Goal: Task Accomplishment & Management: Use online tool/utility

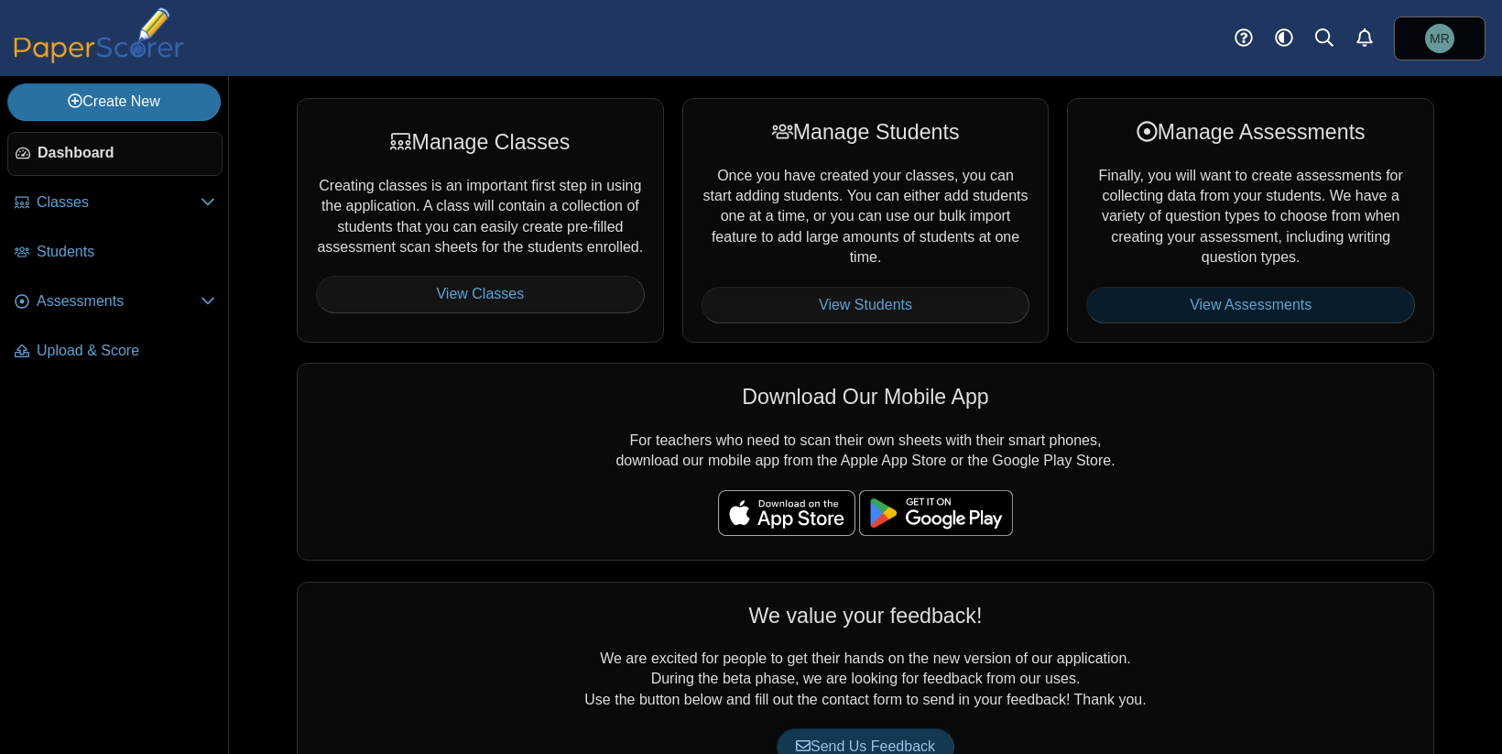
click at [1224, 308] on link "View Assessments" at bounding box center [1251, 305] width 329 height 37
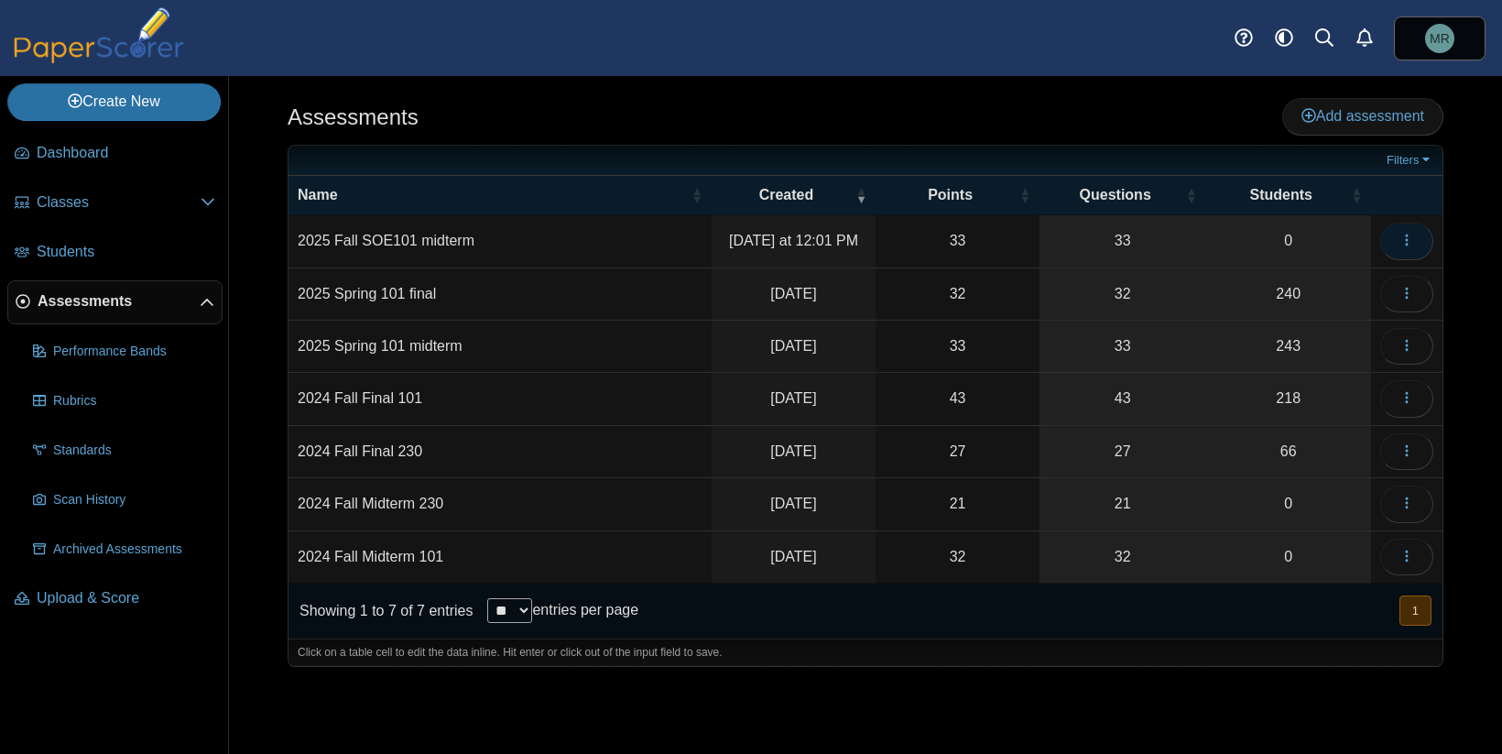
click at [1409, 234] on icon "button" at bounding box center [1407, 240] width 15 height 15
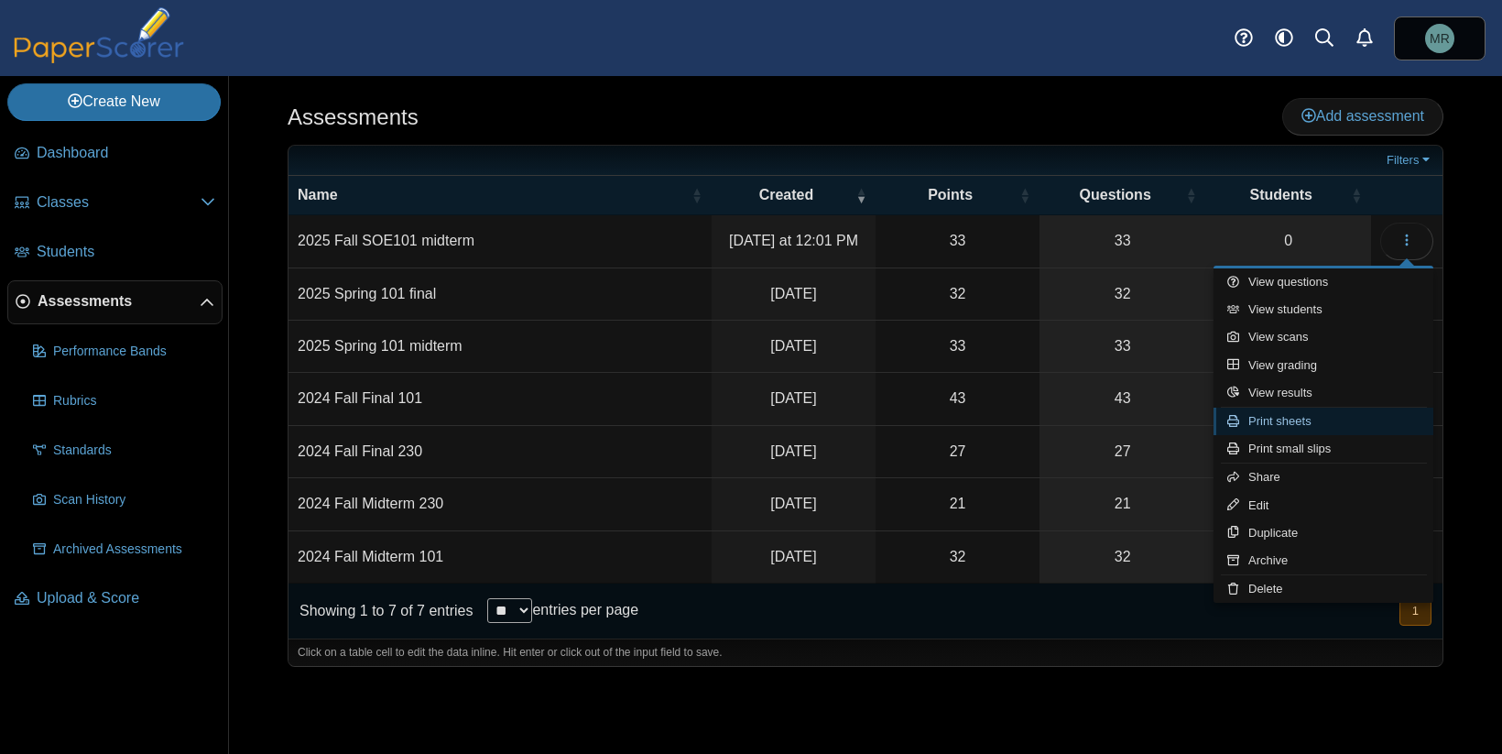
click at [1360, 431] on link "Print sheets" at bounding box center [1324, 421] width 220 height 27
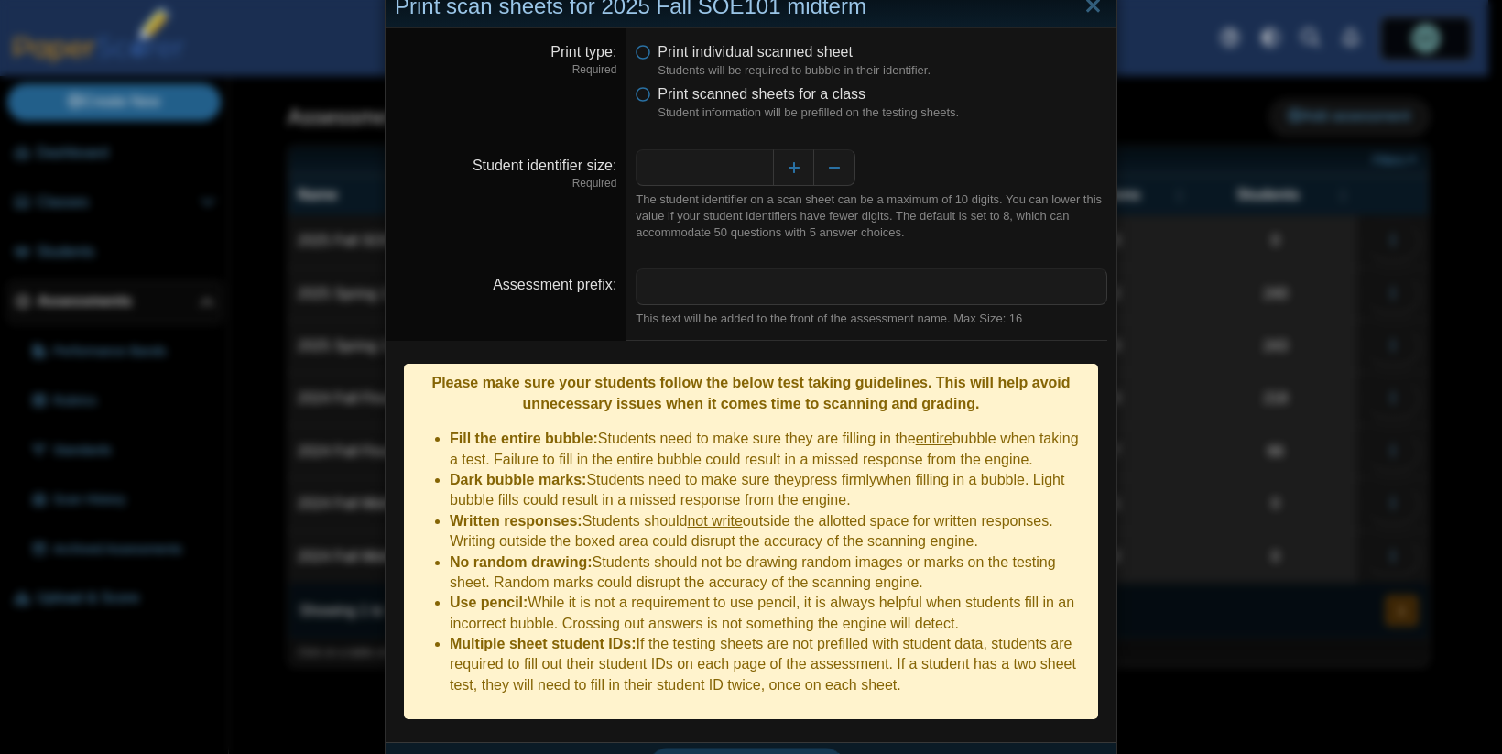
scroll to position [52, 0]
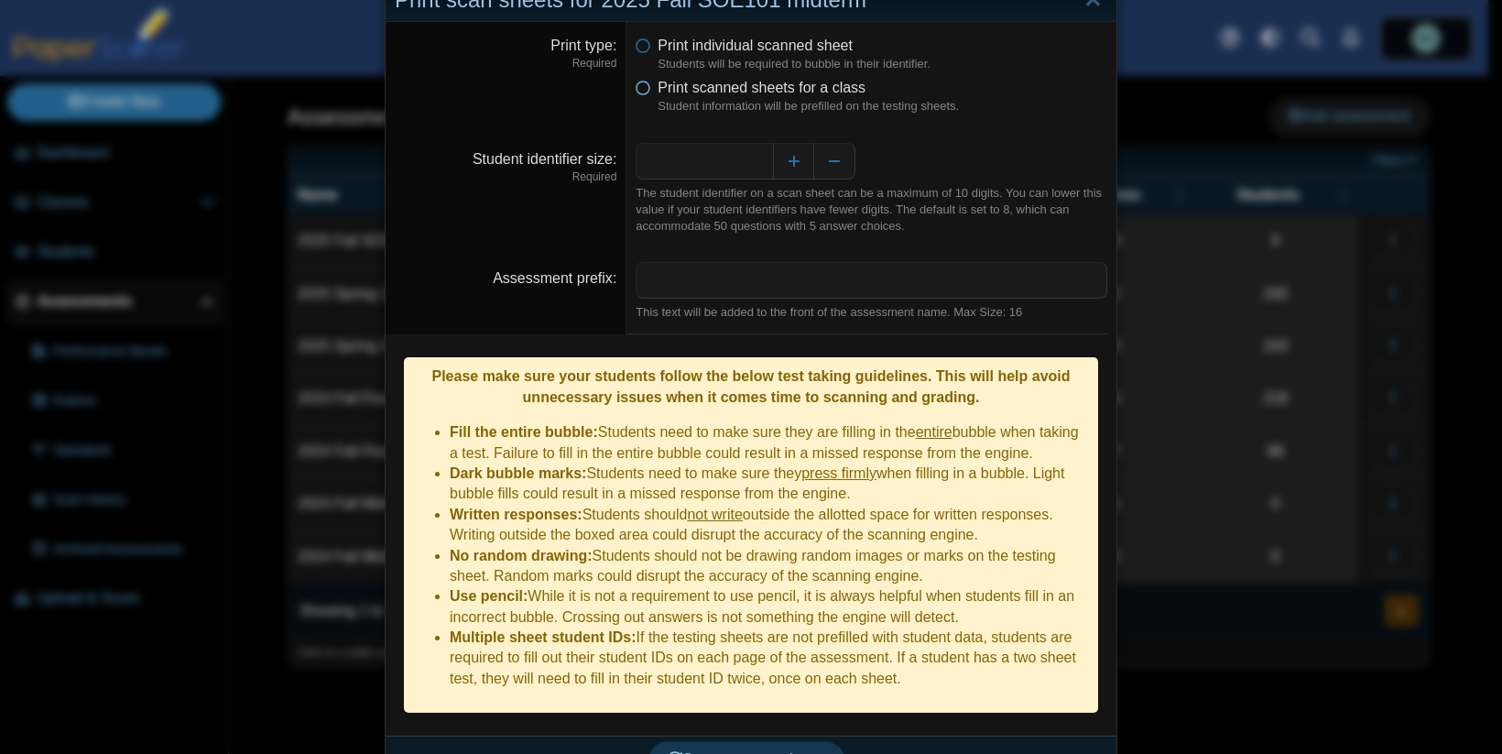
click at [636, 91] on icon at bounding box center [643, 84] width 15 height 13
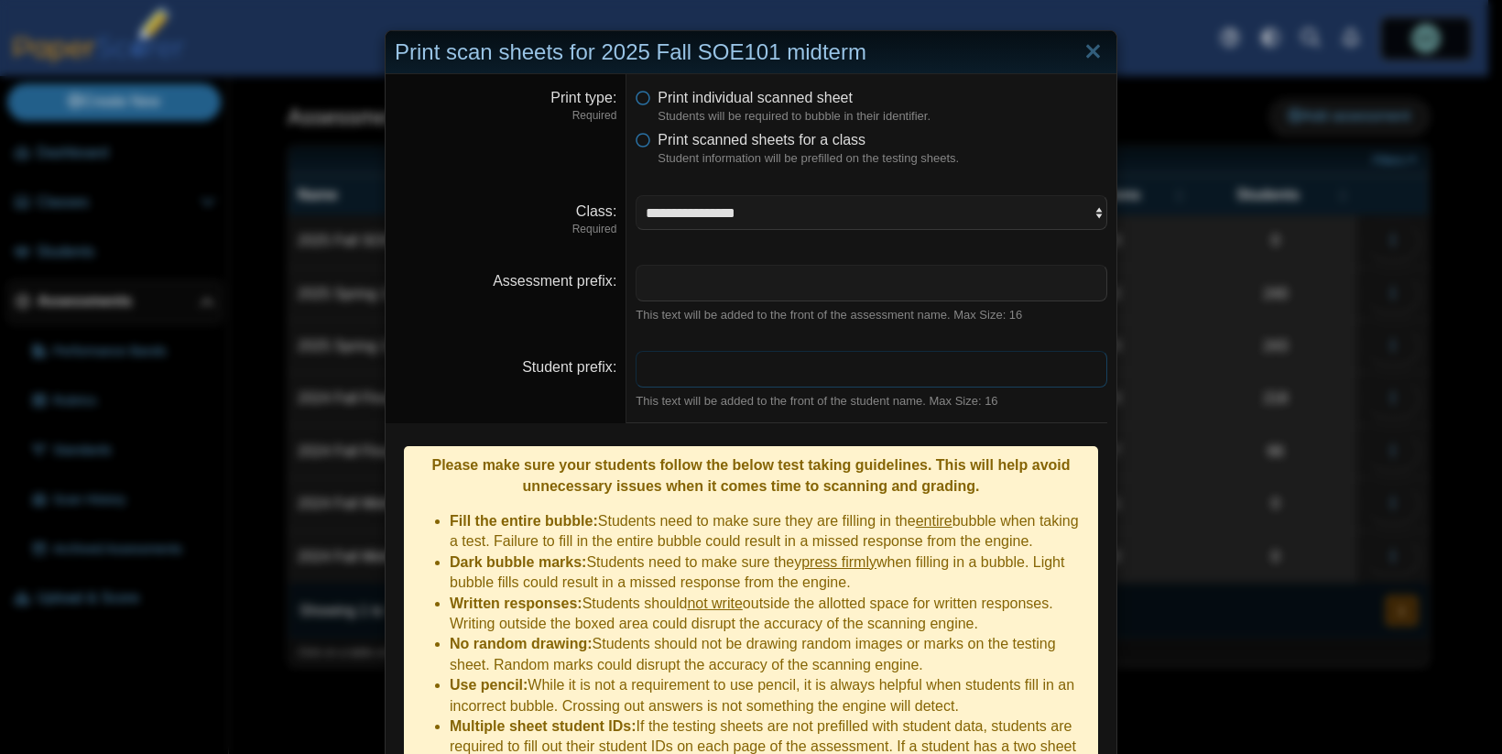
scroll to position [102, 0]
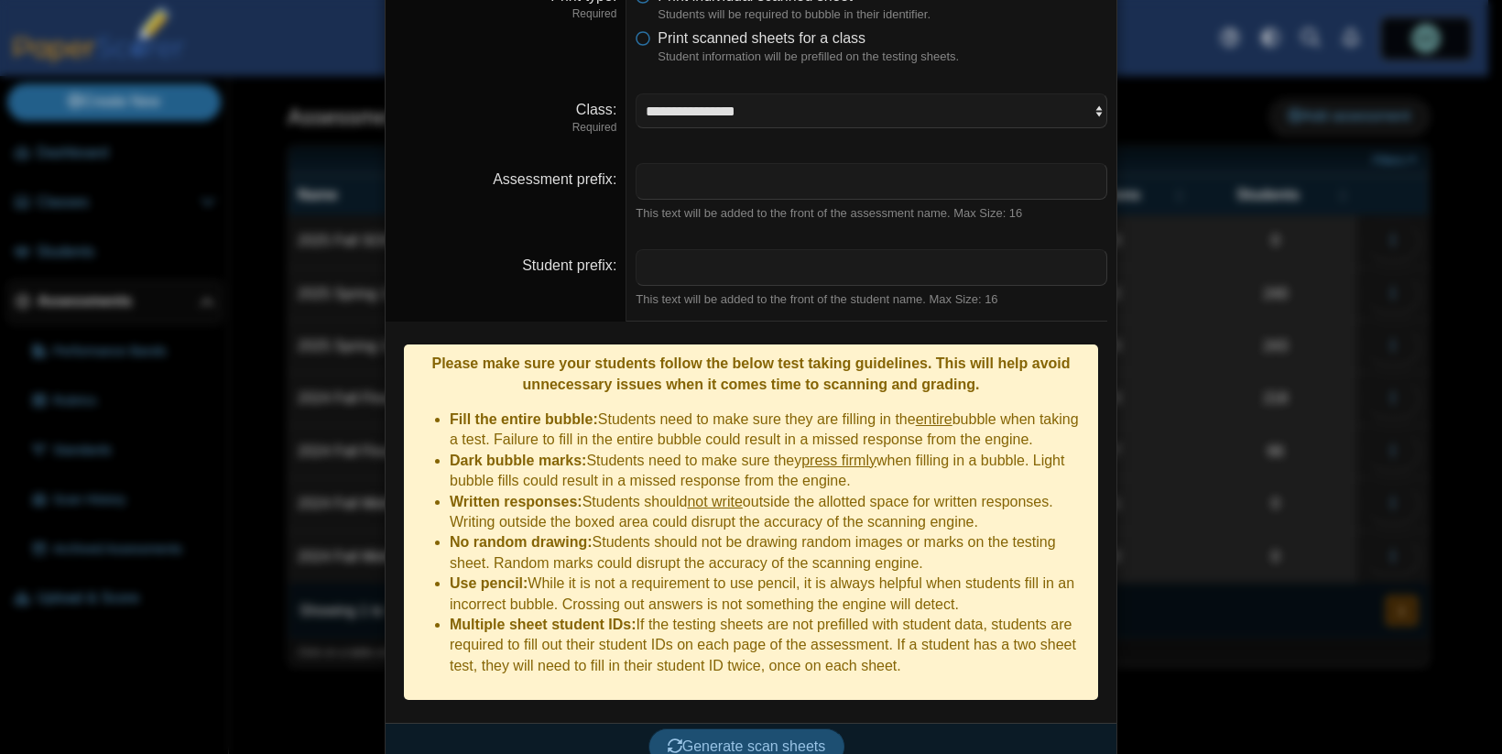
click at [745, 738] on span "Generate scan sheets" at bounding box center [747, 746] width 158 height 16
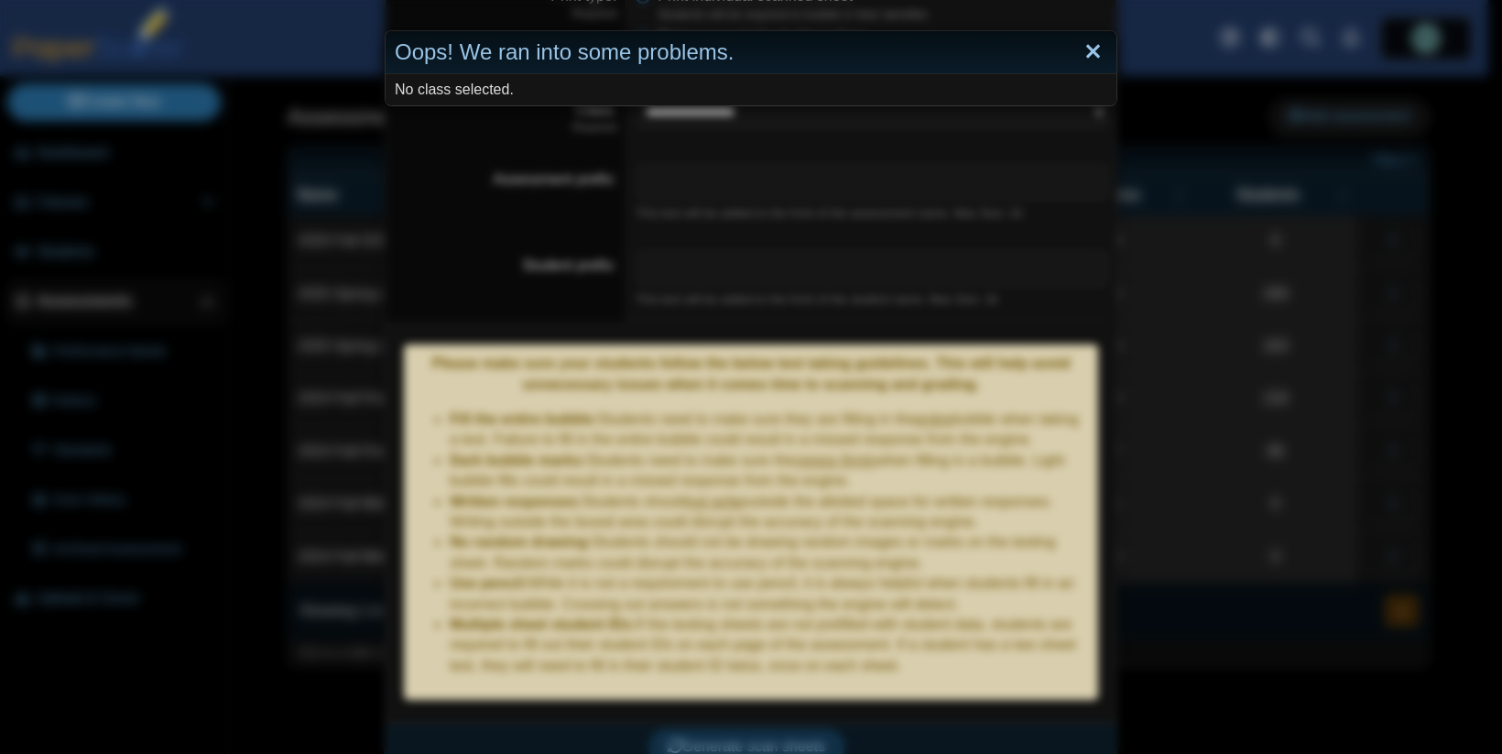
click at [1083, 54] on link "Close" at bounding box center [1093, 52] width 28 height 31
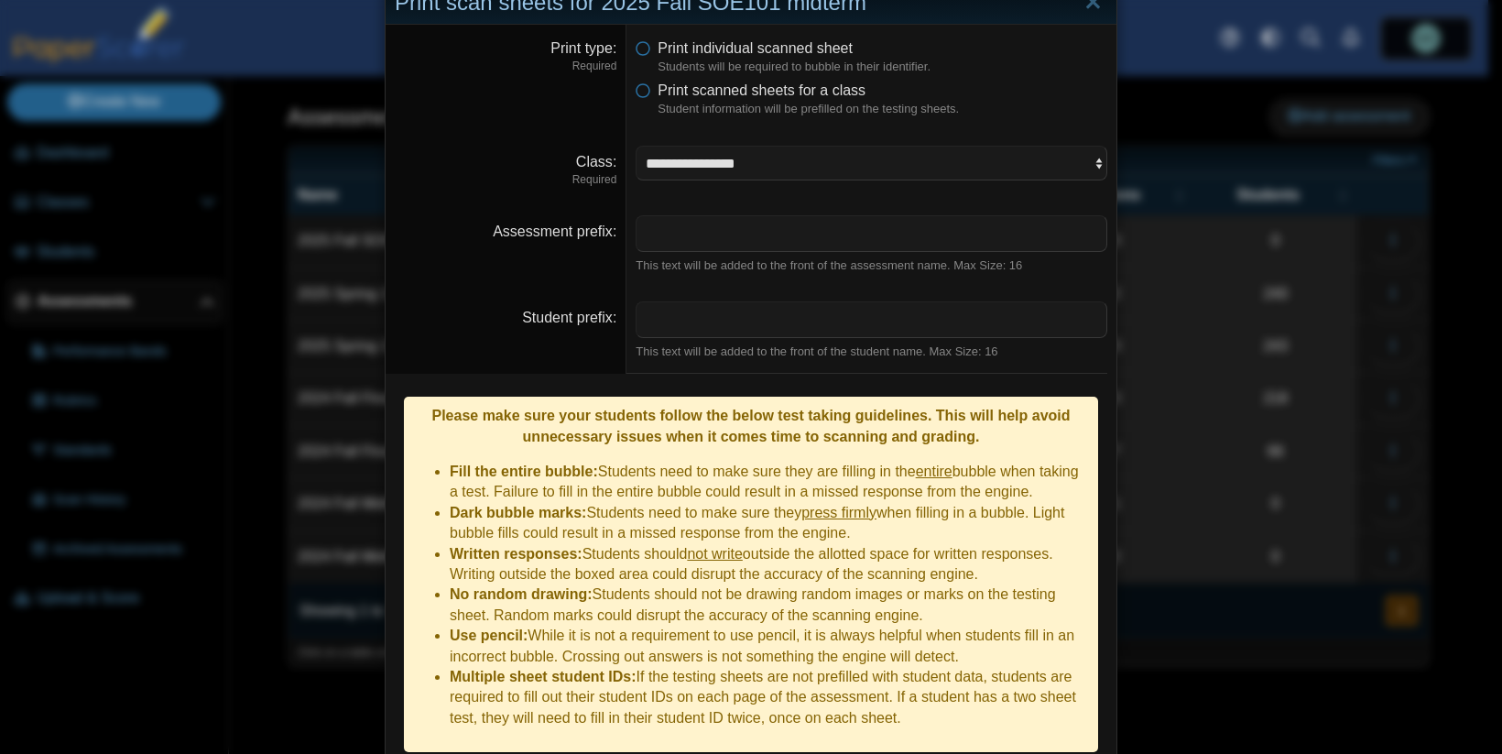
scroll to position [0, 0]
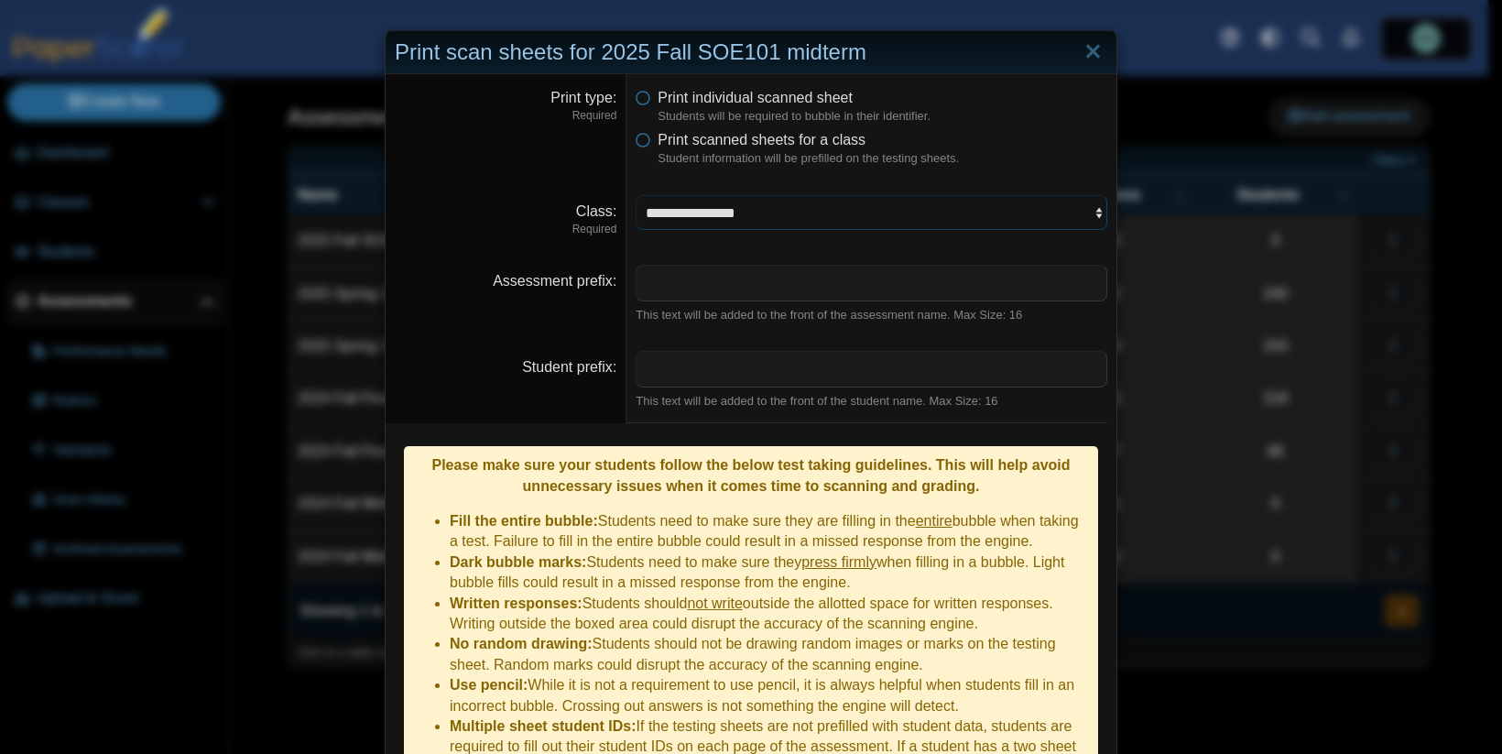
select select "**********"
click option "**********" at bounding box center [0, 0] width 0 height 0
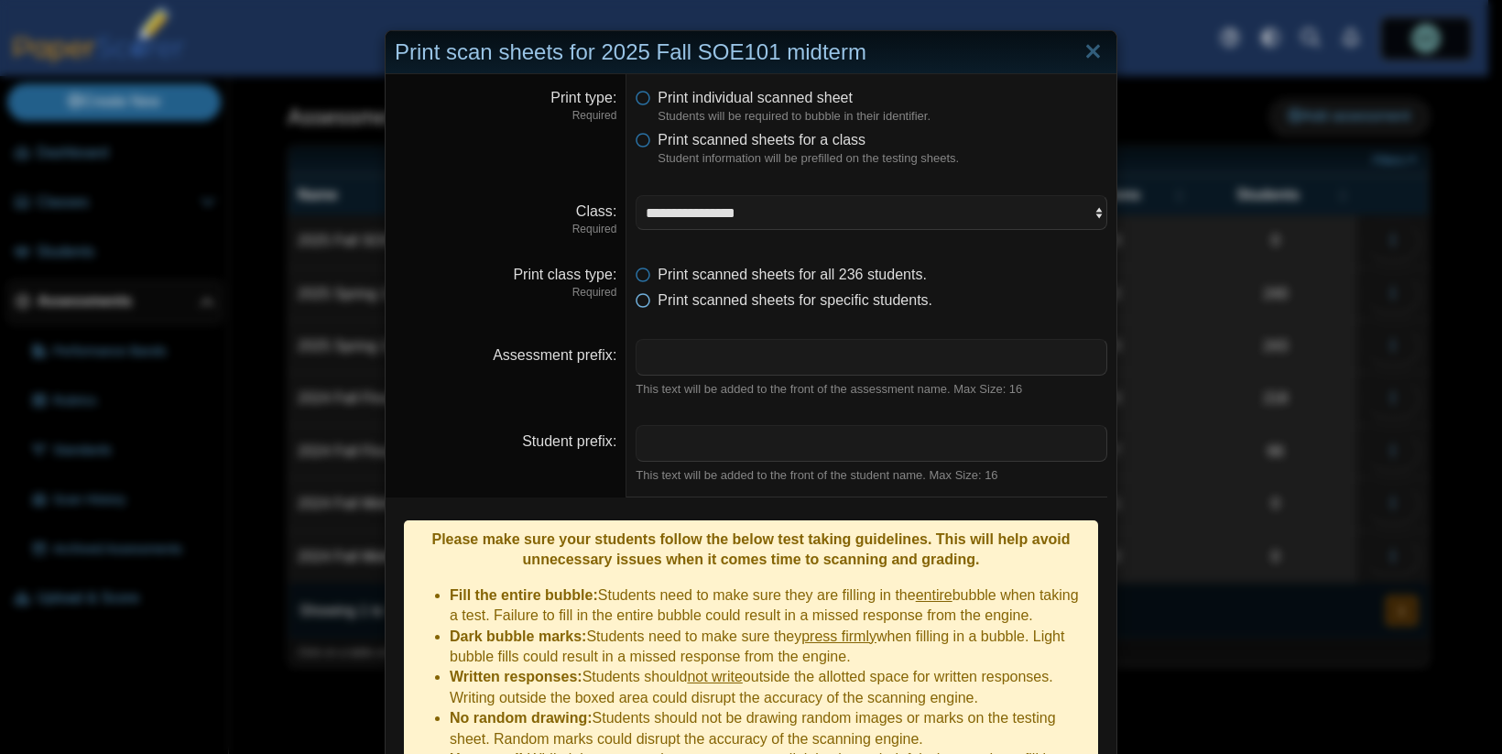
click at [642, 301] on icon at bounding box center [643, 296] width 15 height 13
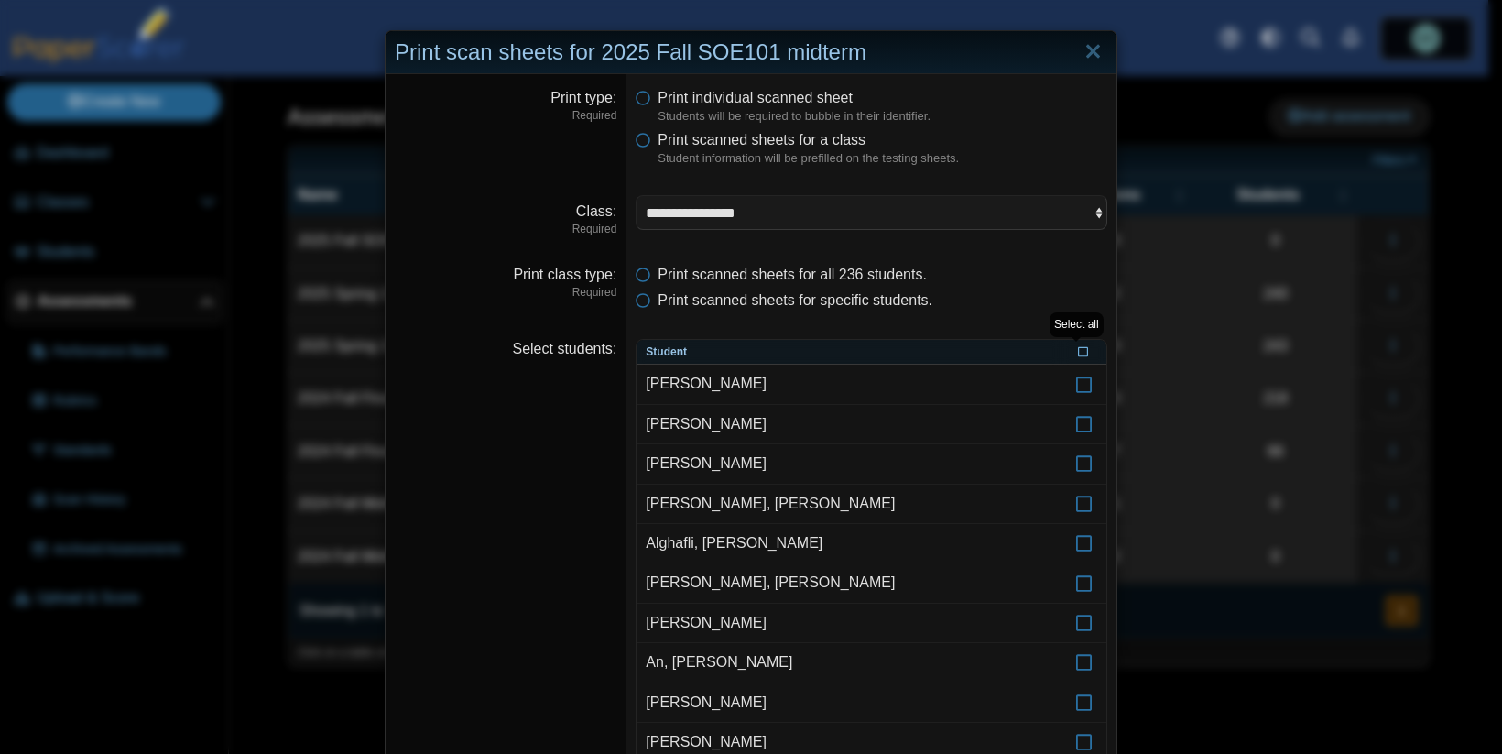
click at [1080, 349] on icon at bounding box center [1083, 350] width 11 height 10
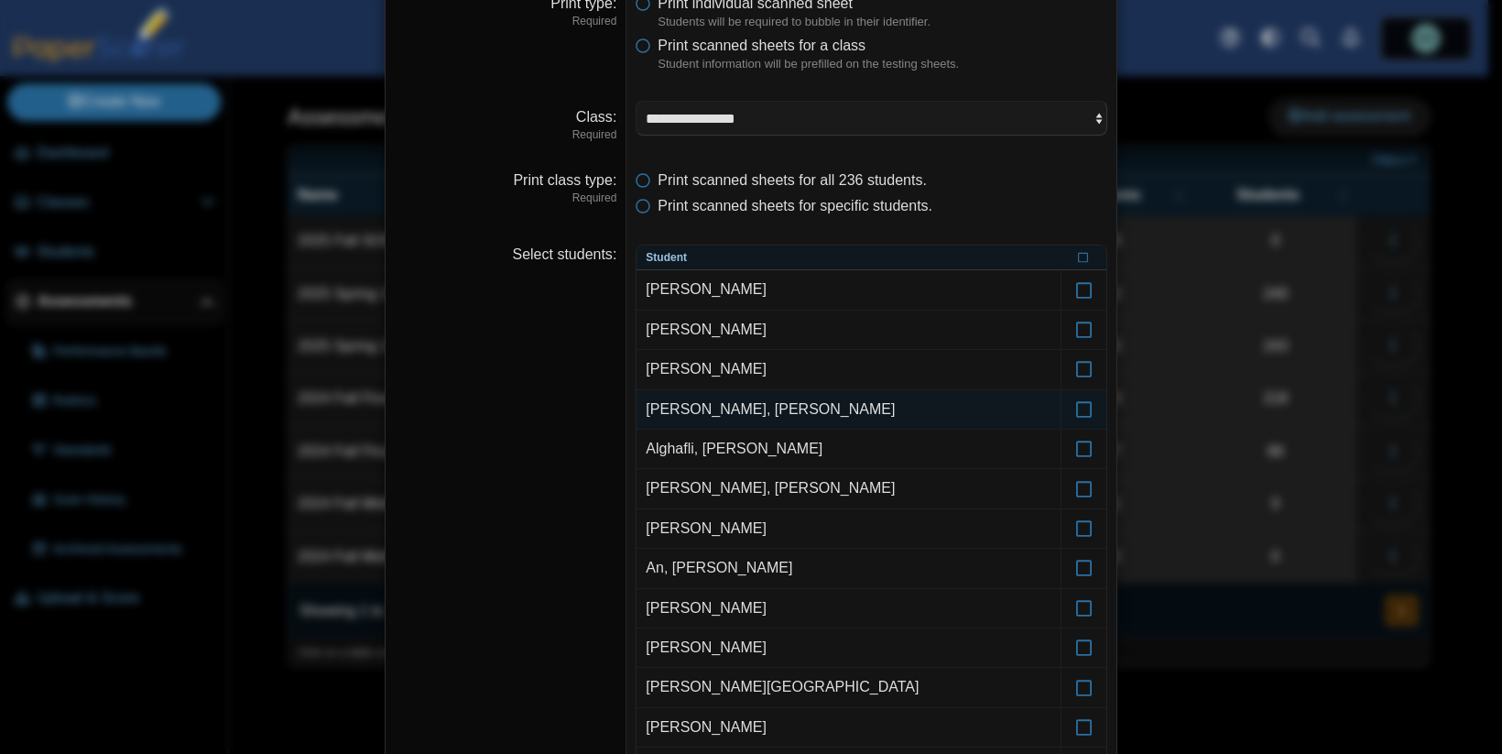
scroll to position [98, 0]
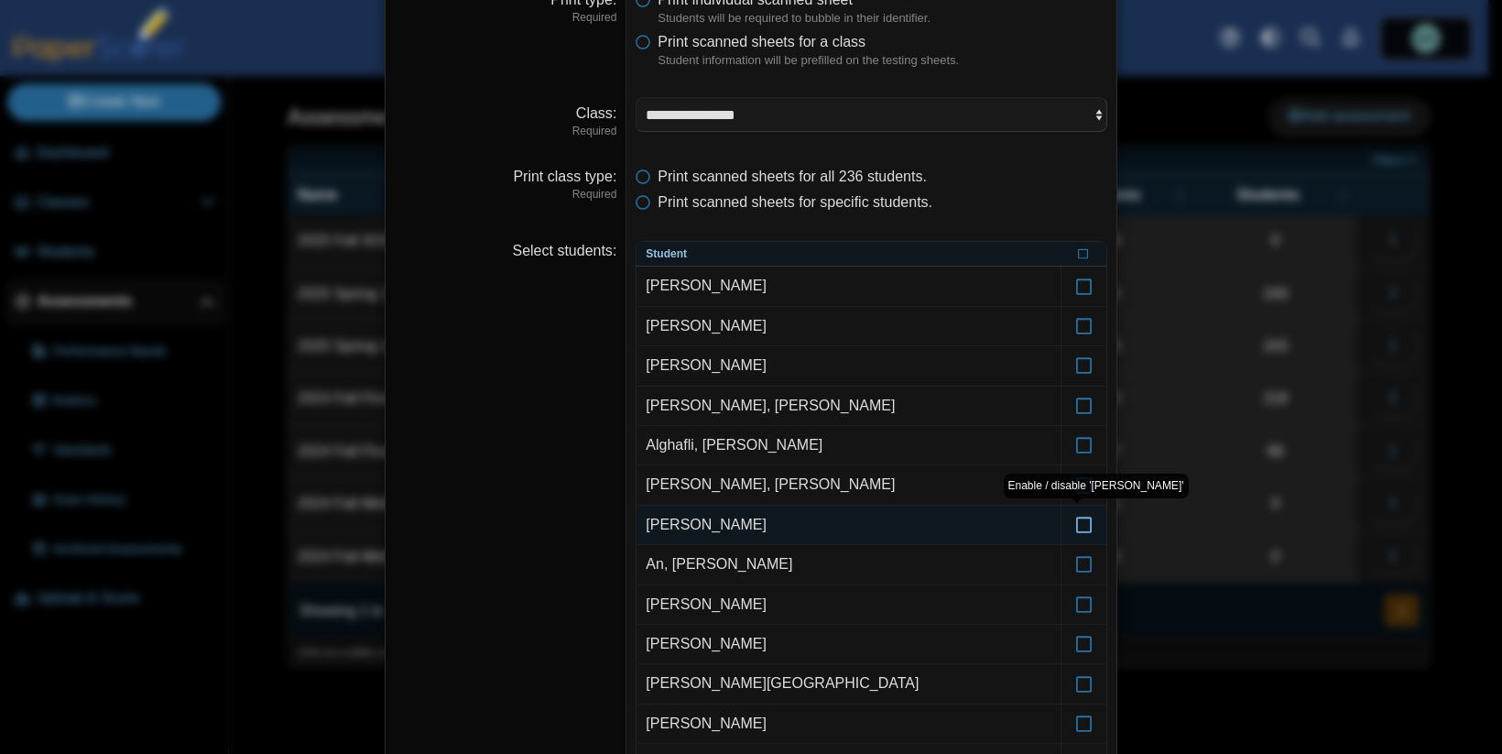
click at [1076, 525] on icon at bounding box center [1085, 516] width 18 height 16
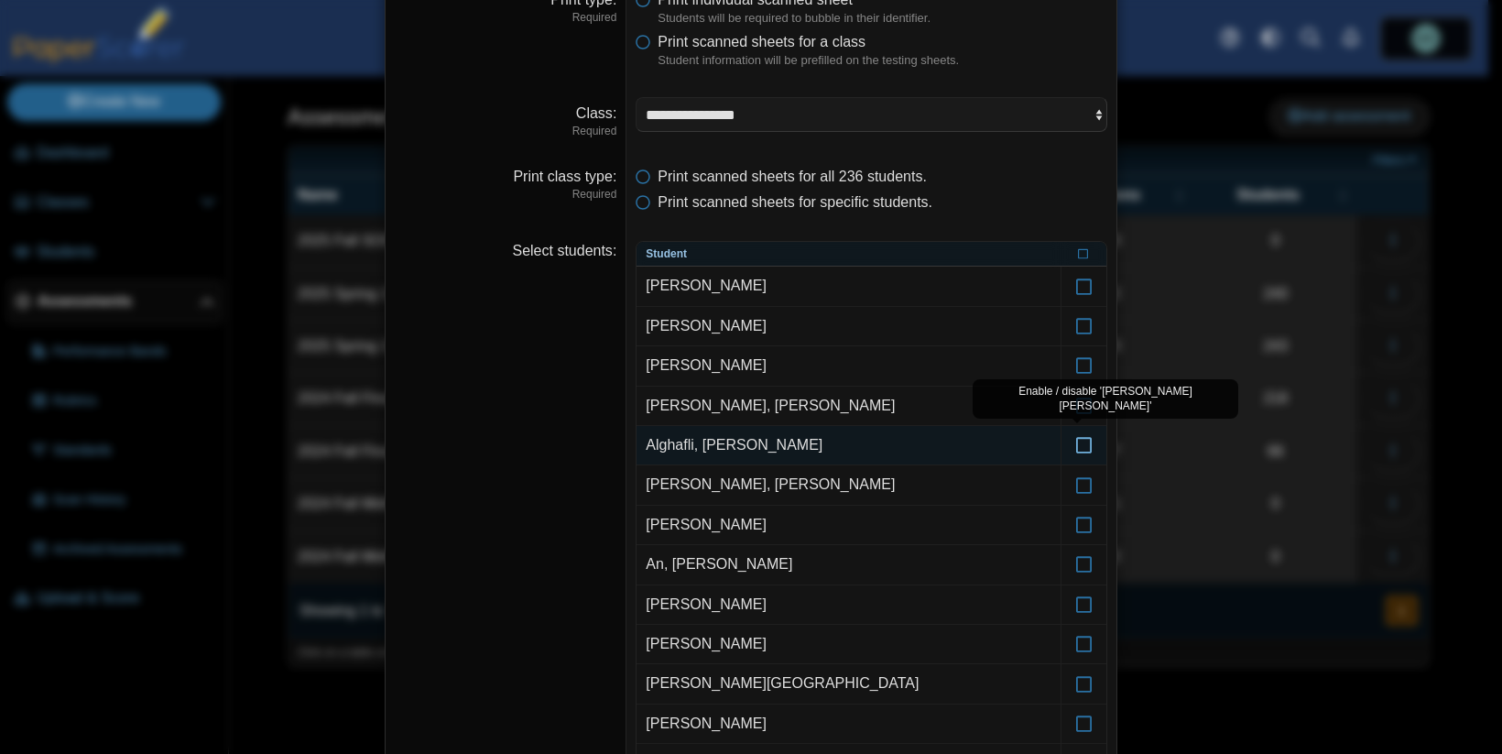
click at [1079, 445] on icon at bounding box center [1085, 437] width 18 height 16
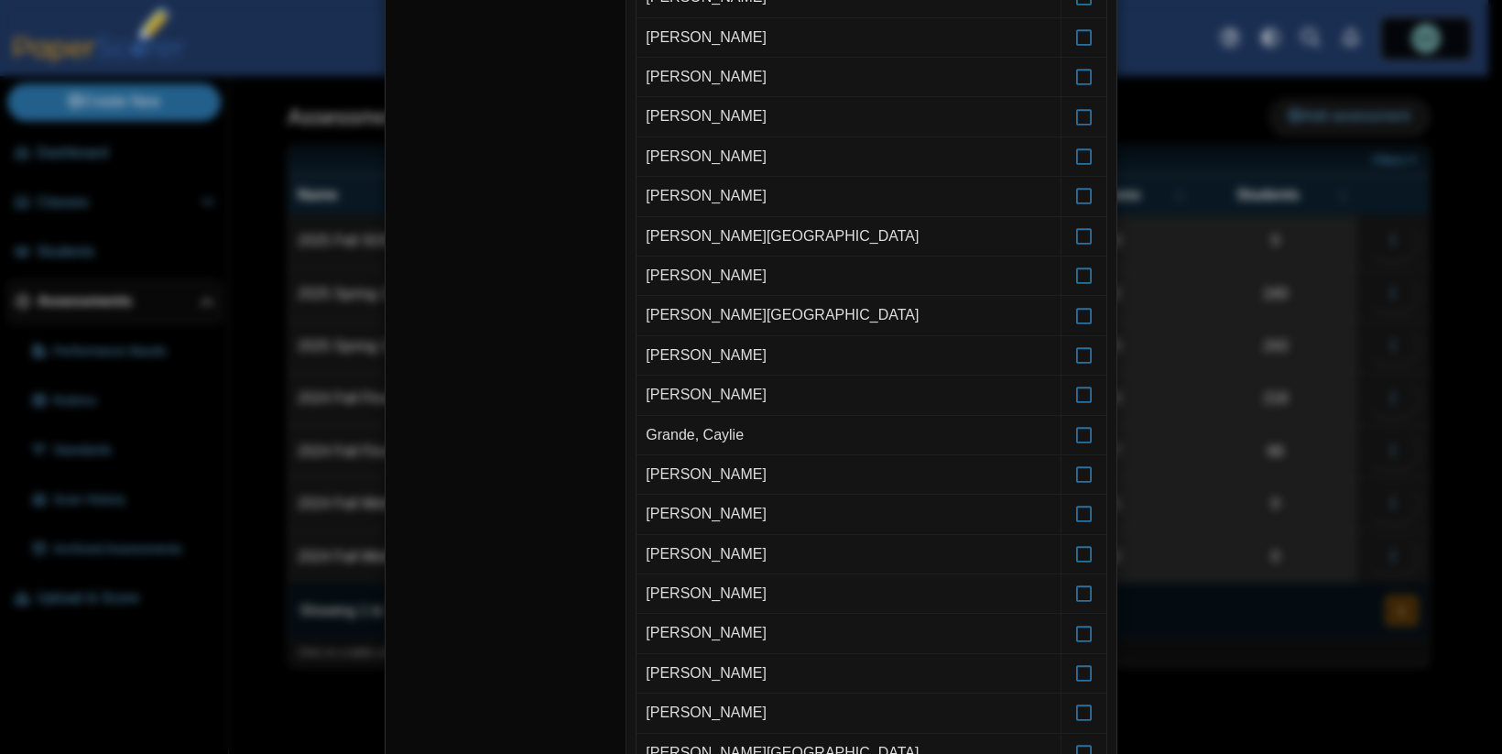
scroll to position [3544, 0]
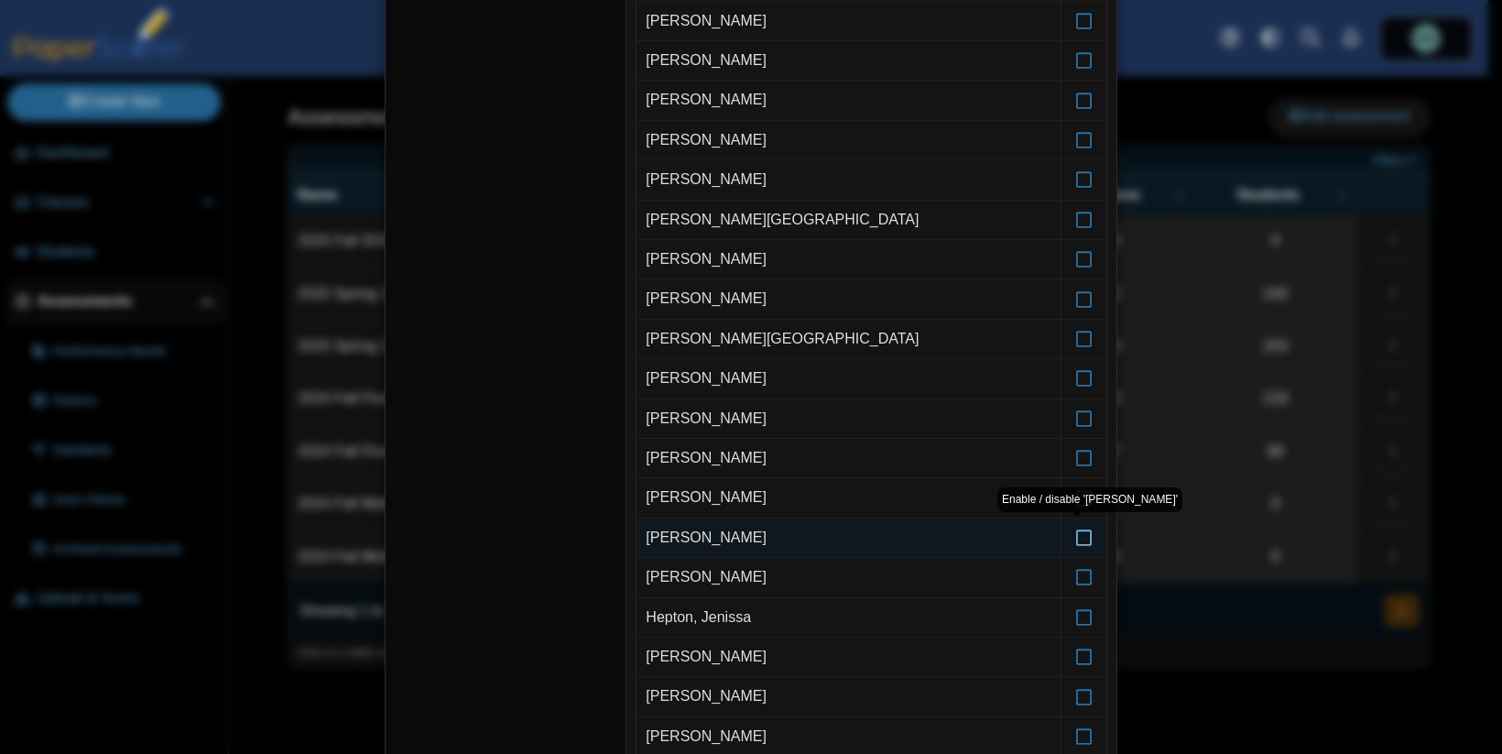
click at [1085, 538] on icon at bounding box center [1085, 529] width 18 height 16
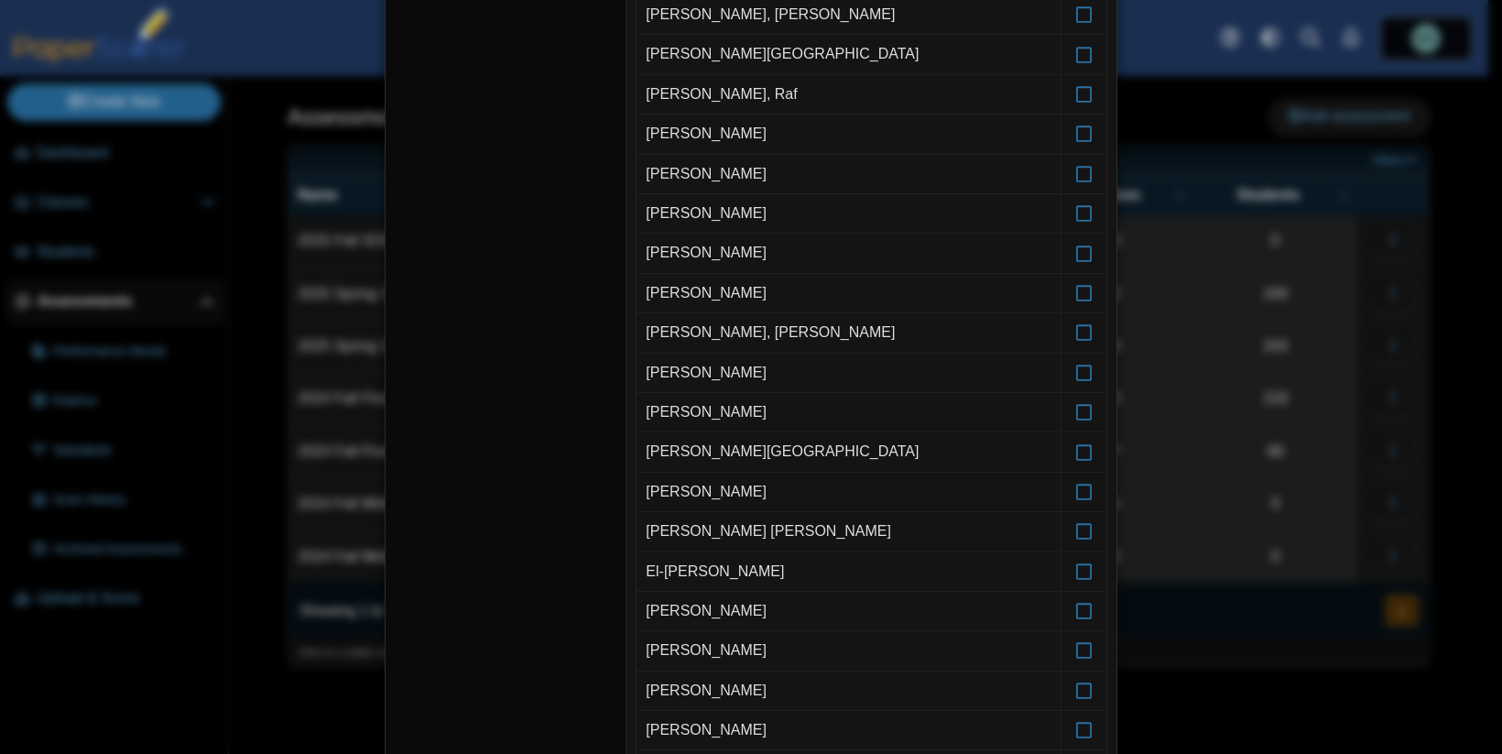
scroll to position [1874, 0]
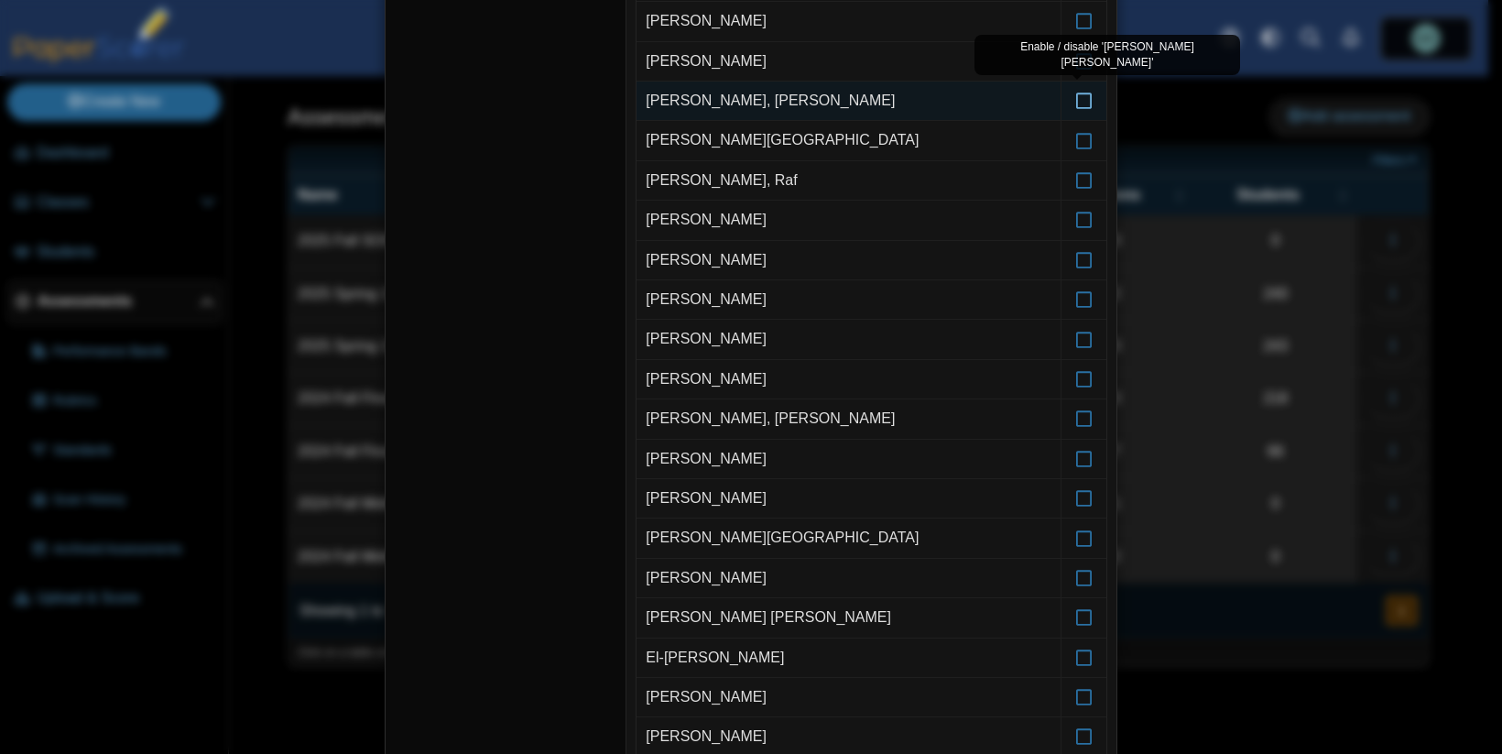
click at [1079, 101] on icon at bounding box center [1085, 92] width 18 height 16
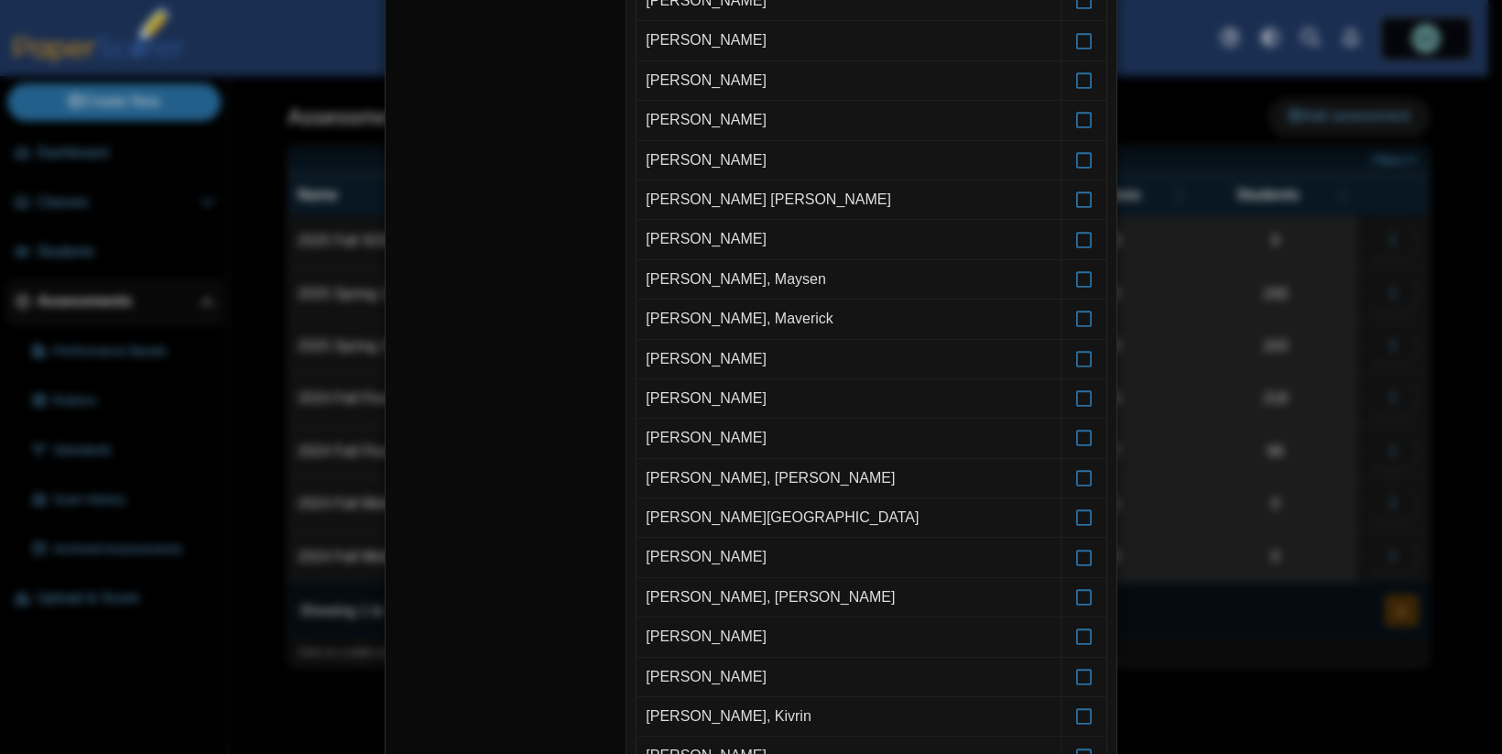
scroll to position [5664, 0]
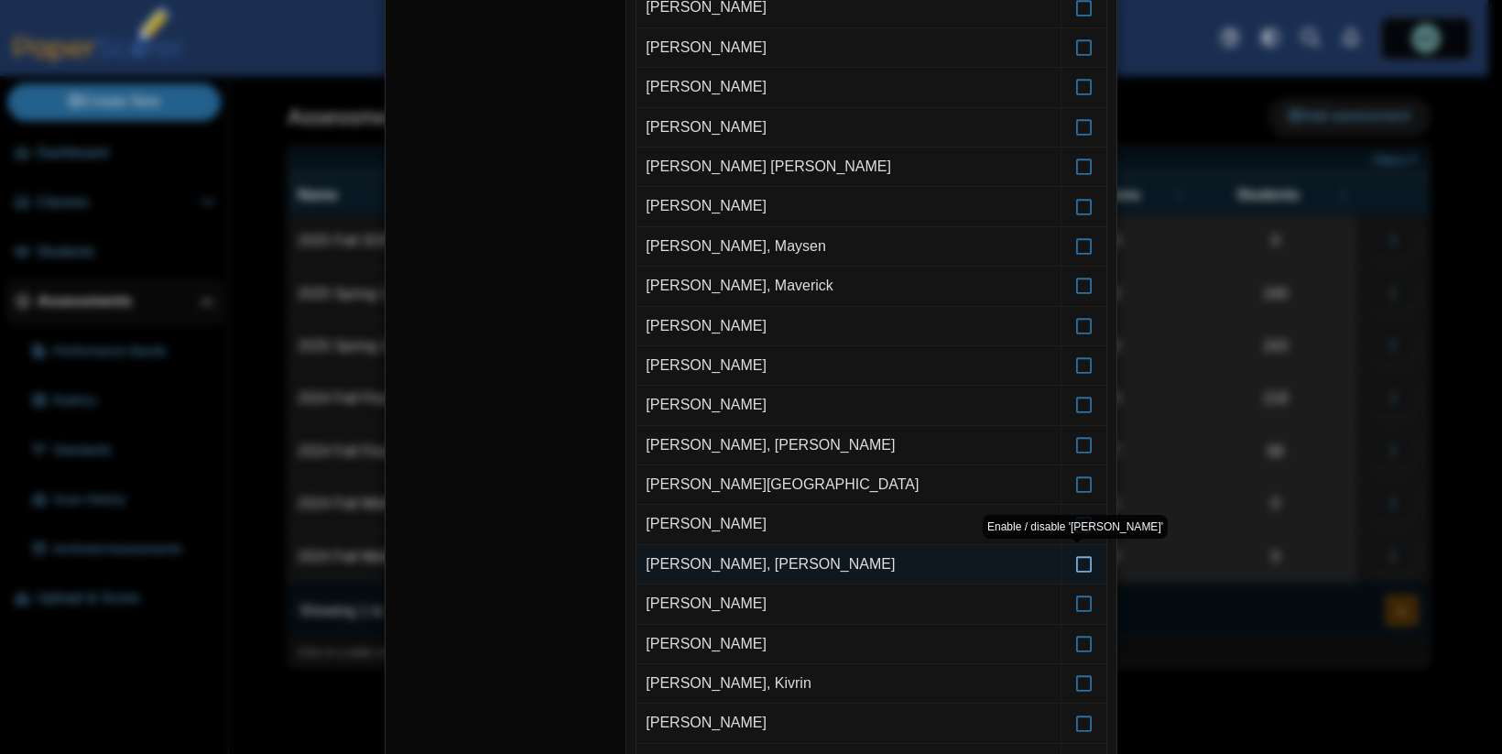
click at [1077, 564] on icon at bounding box center [1085, 556] width 18 height 16
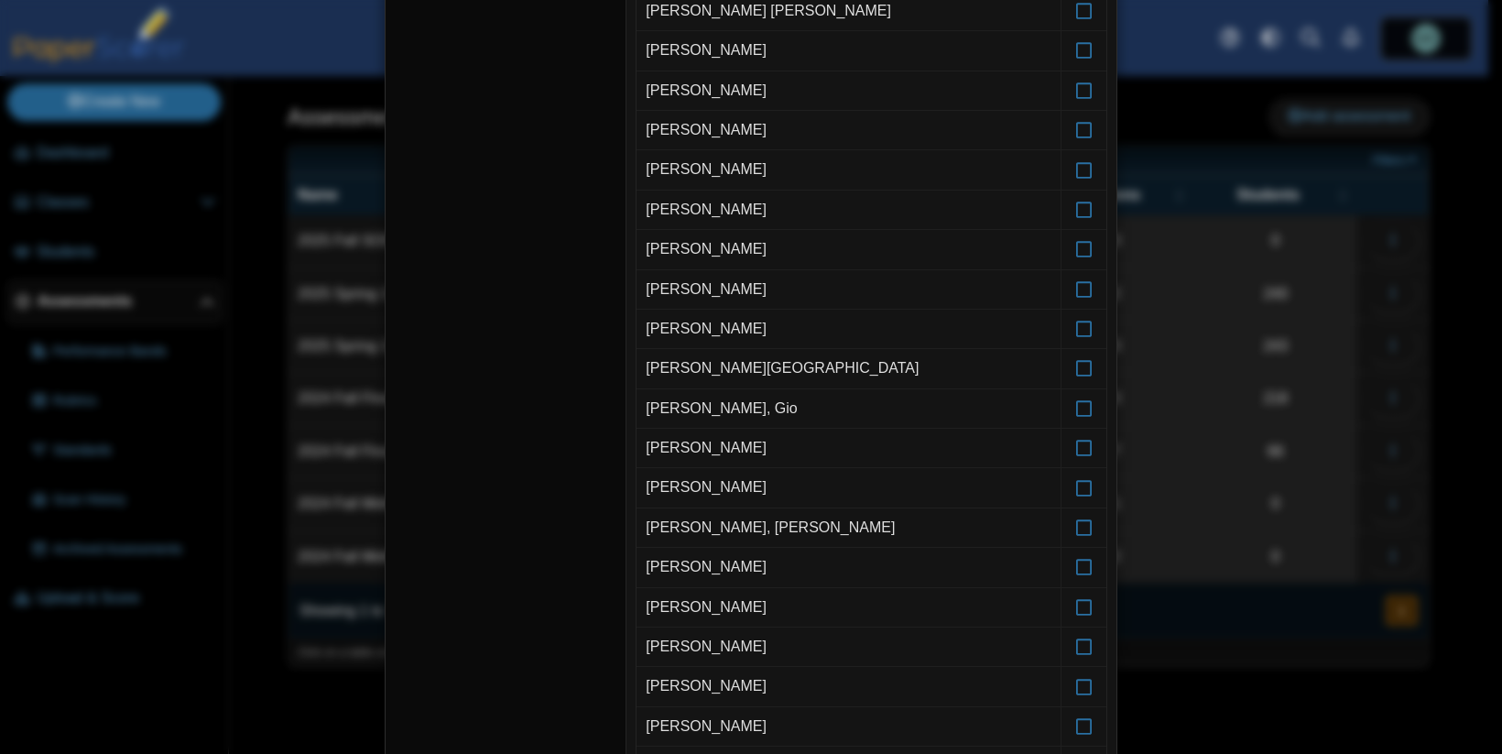
scroll to position [7364, 0]
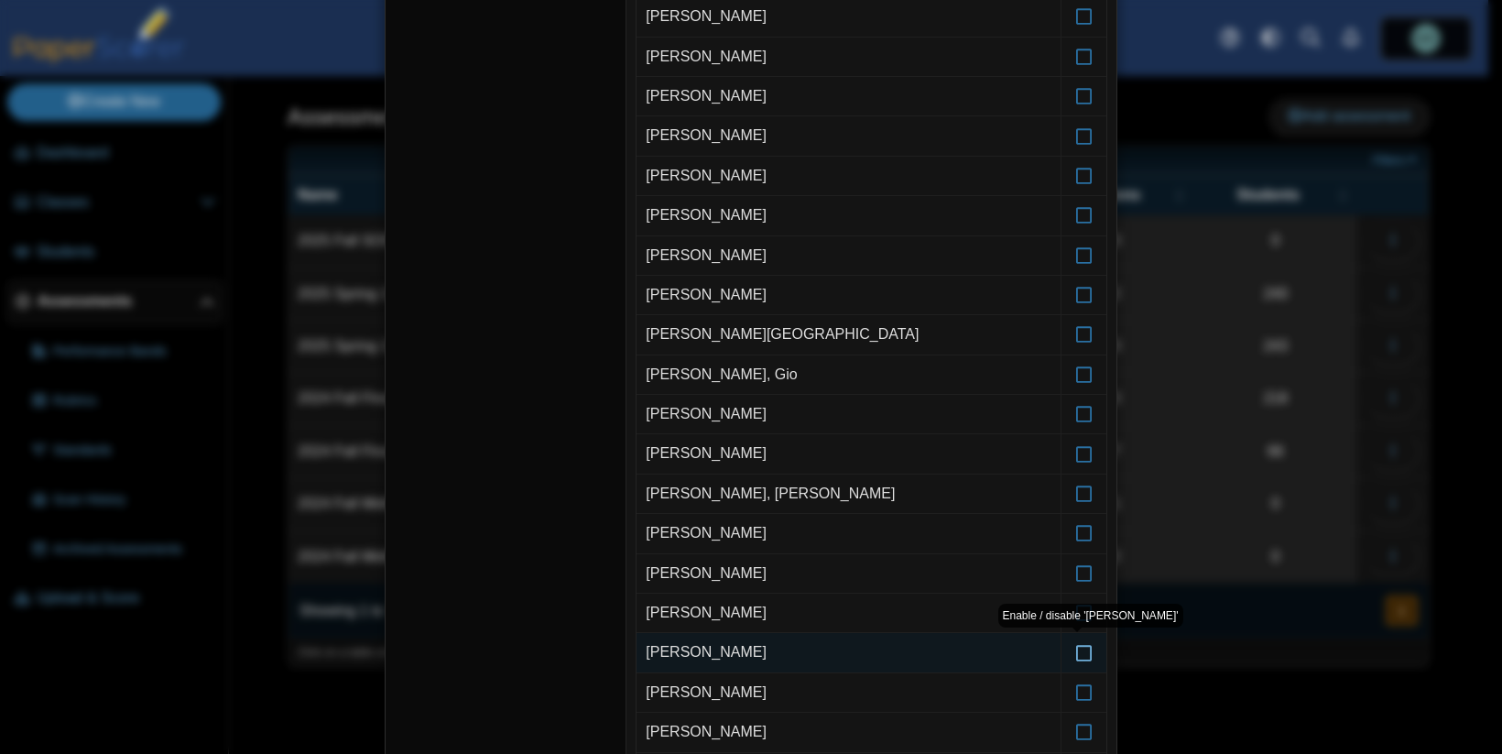
click at [1078, 652] on icon at bounding box center [1085, 644] width 18 height 16
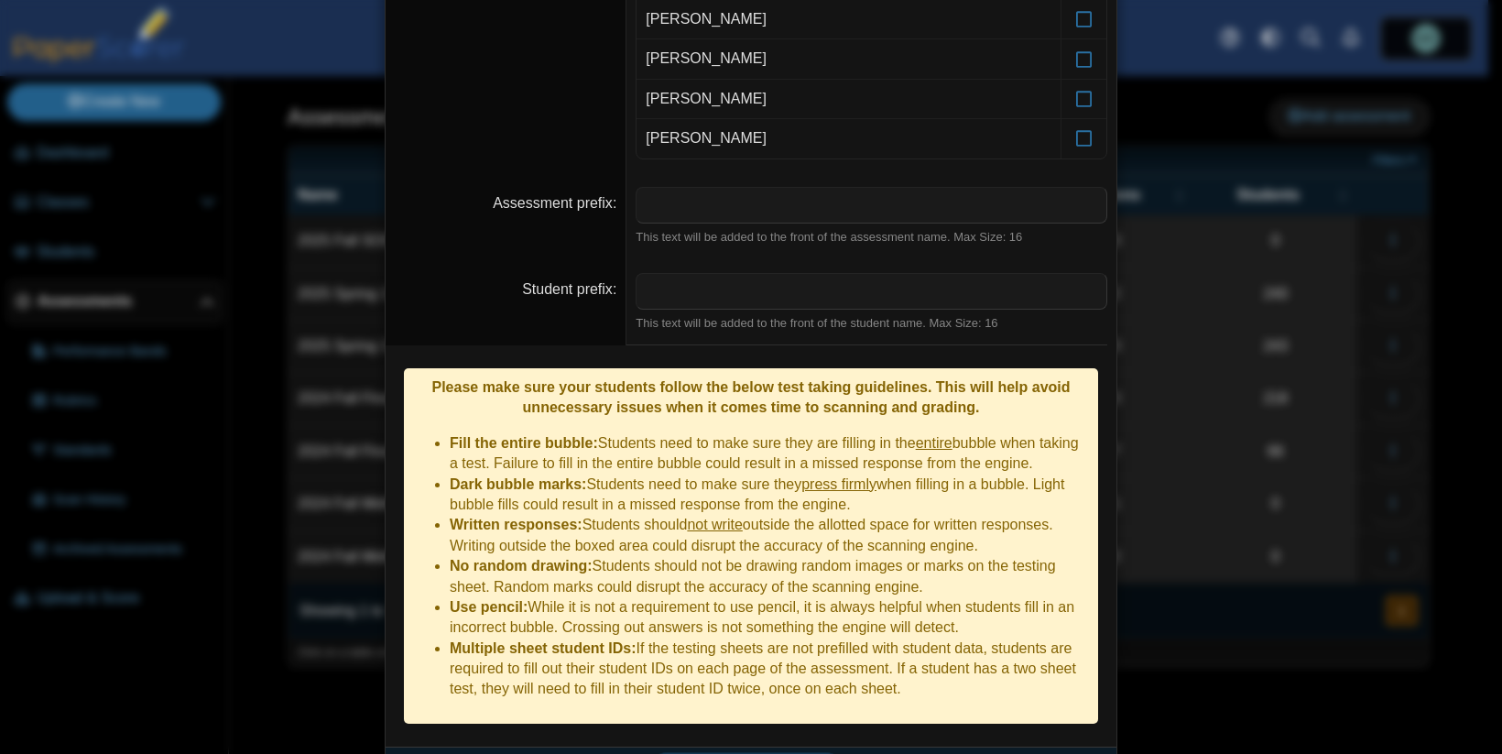
scroll to position [9613, 0]
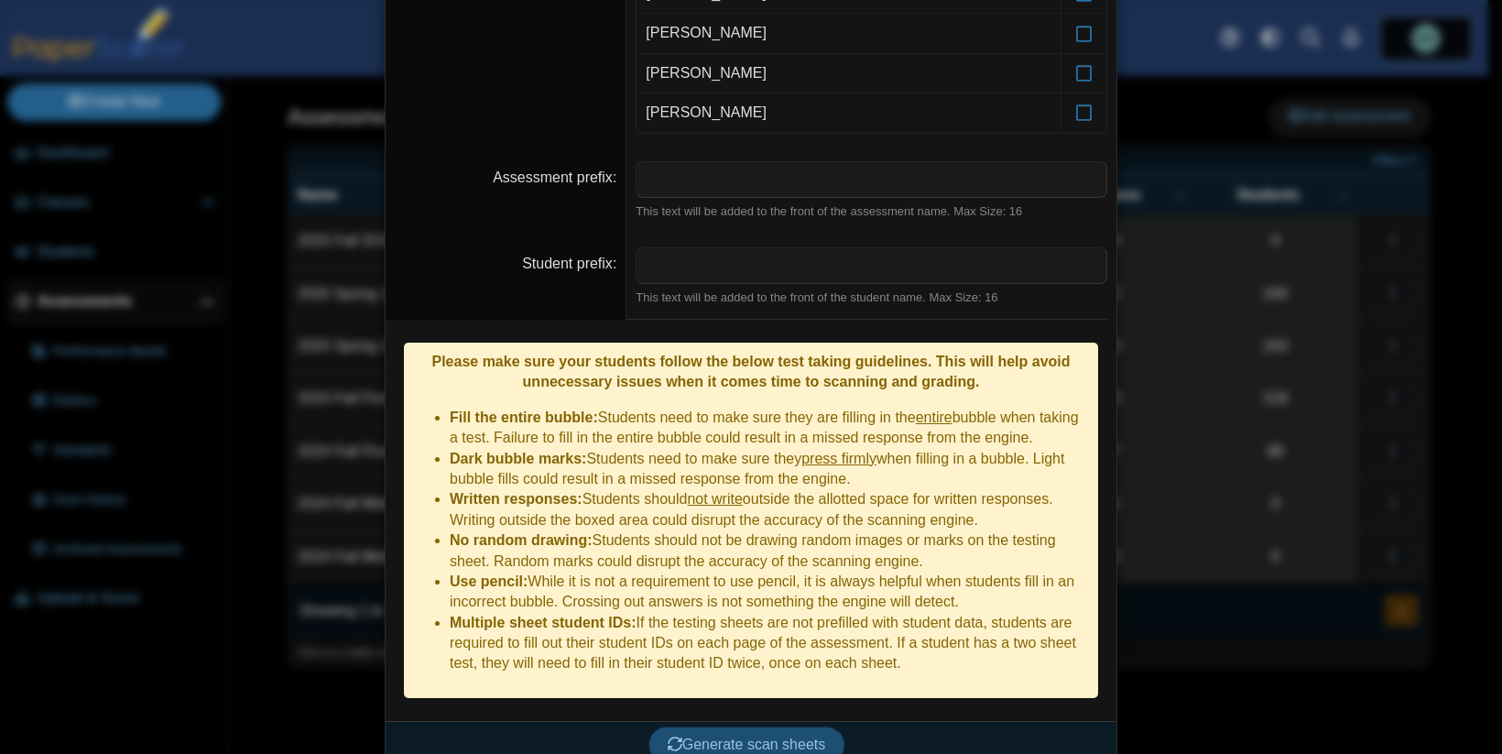
click at [719, 737] on span "Generate scan sheets" at bounding box center [747, 745] width 158 height 16
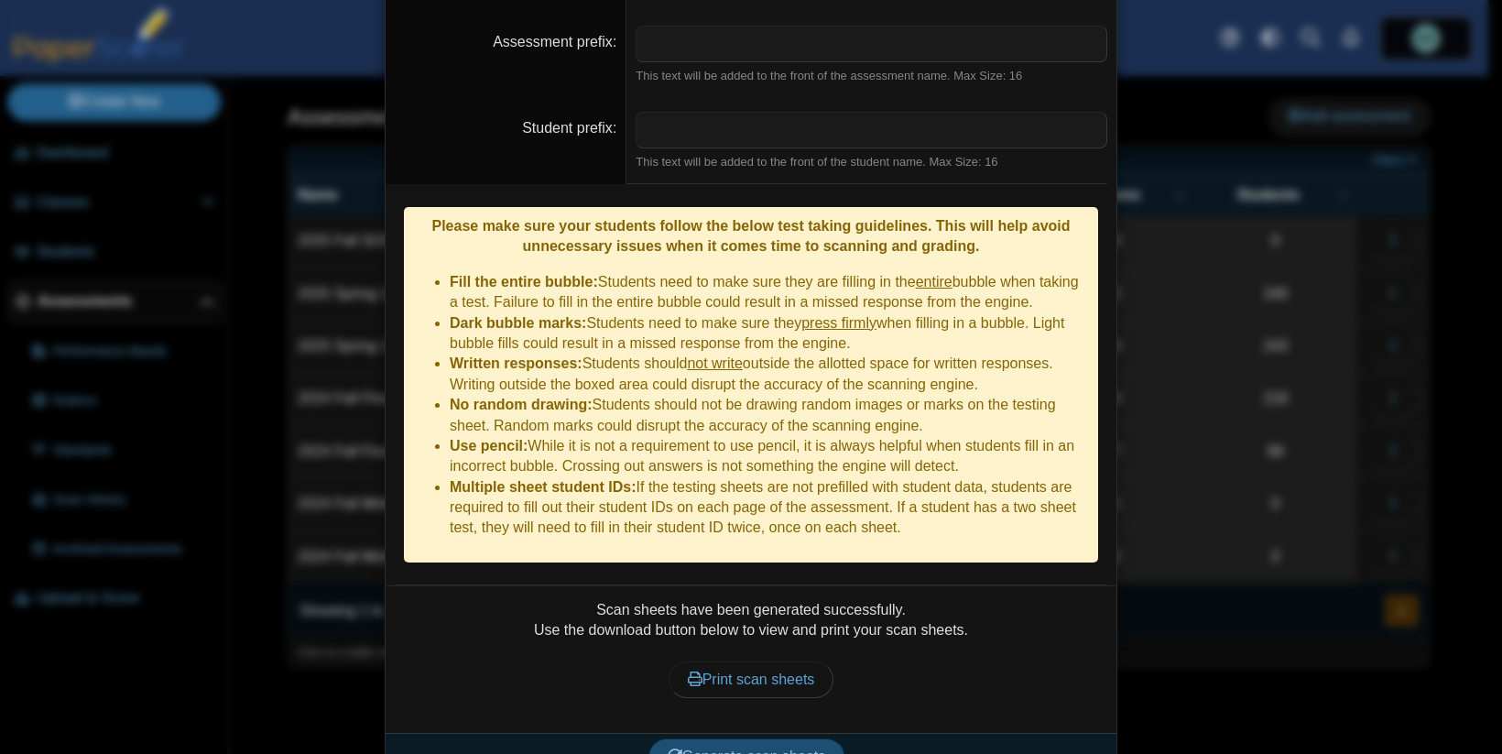
scroll to position [9761, 0]
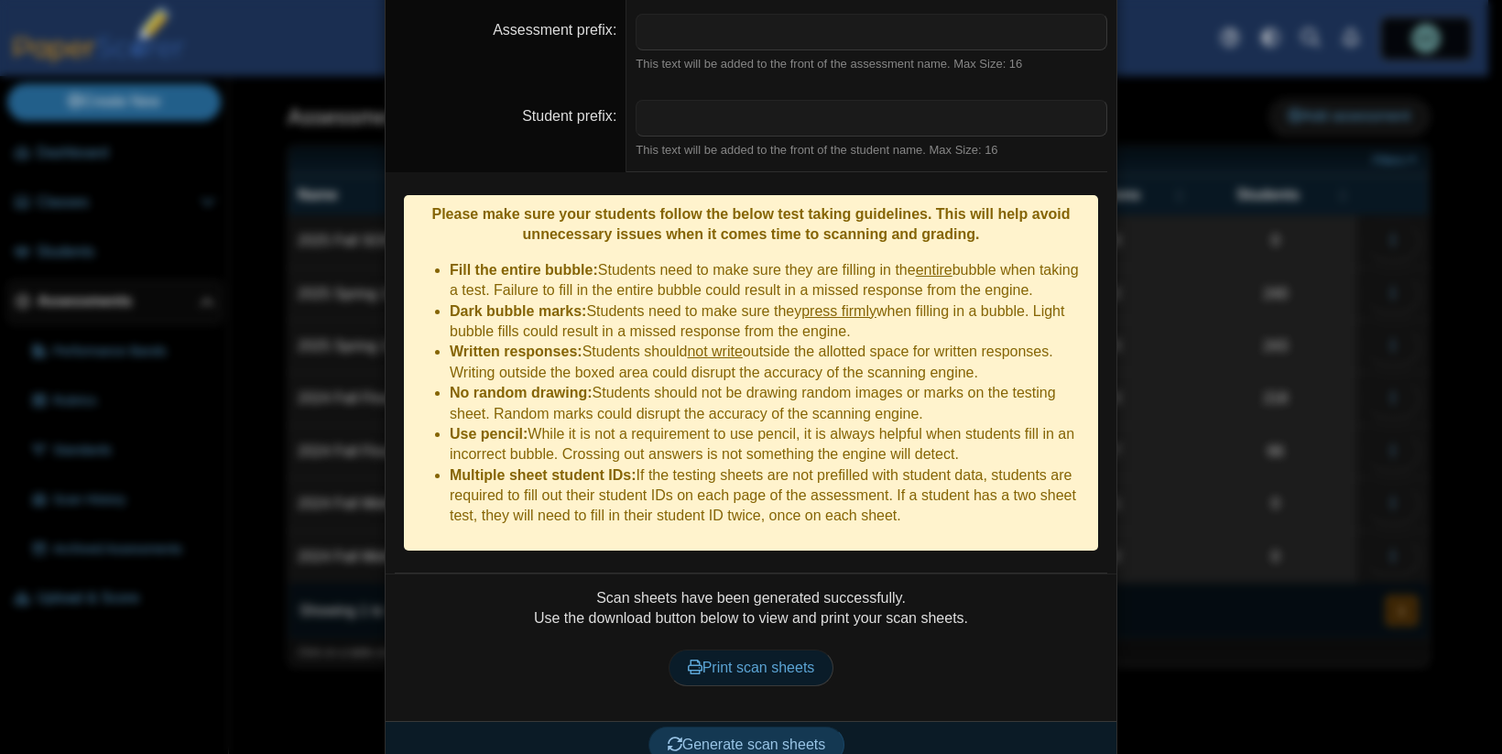
click at [720, 660] on span "Print scan sheets" at bounding box center [751, 668] width 127 height 16
